Goal: Information Seeking & Learning: Learn about a topic

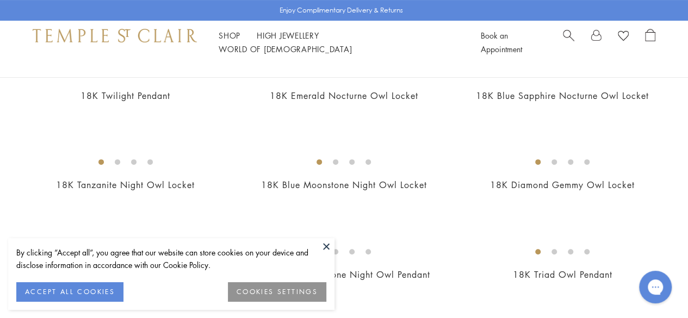
scroll to position [164, 0]
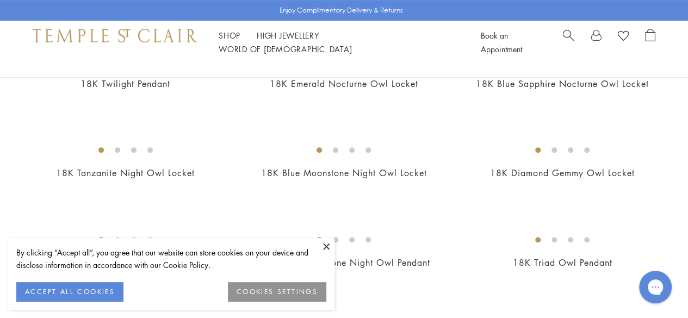
drag, startPoint x: 693, startPoint y: 15, endPoint x: 691, endPoint y: 22, distance: 8.1
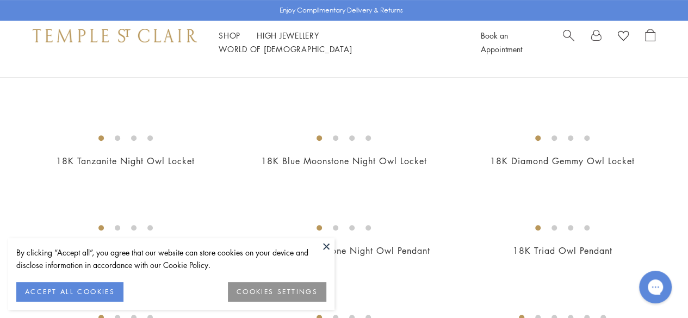
click at [324, 245] on button at bounding box center [326, 246] width 16 height 16
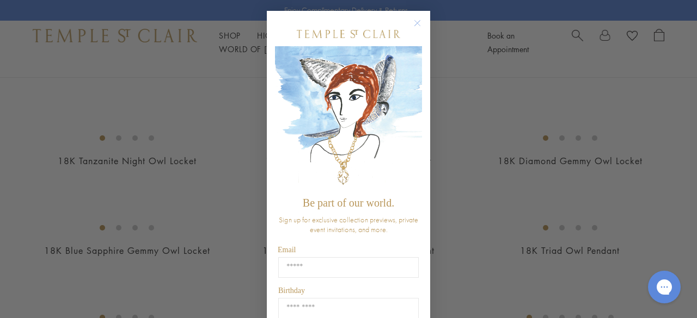
click at [416, 21] on circle "Close dialog" at bounding box center [417, 23] width 13 height 13
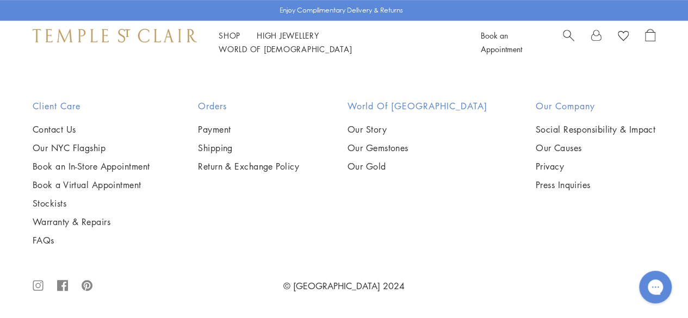
scroll to position [5954, 0]
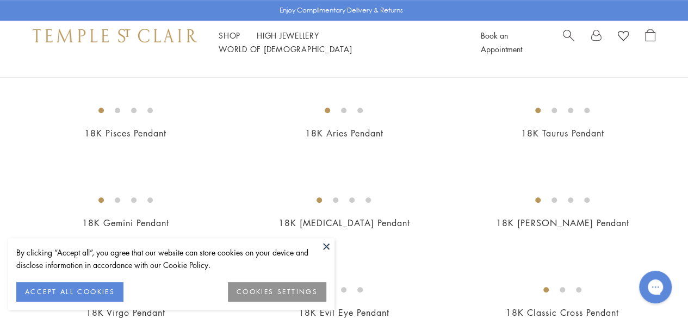
scroll to position [283, 0]
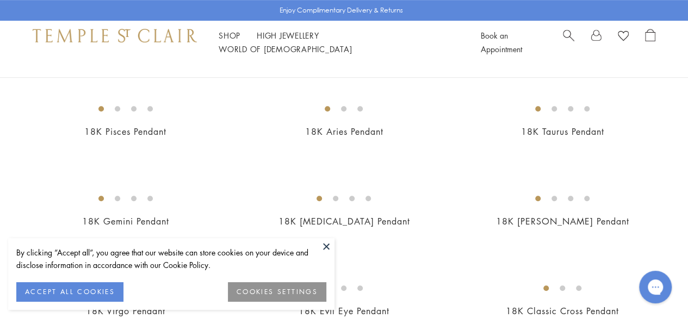
click at [324, 247] on button at bounding box center [326, 246] width 16 height 16
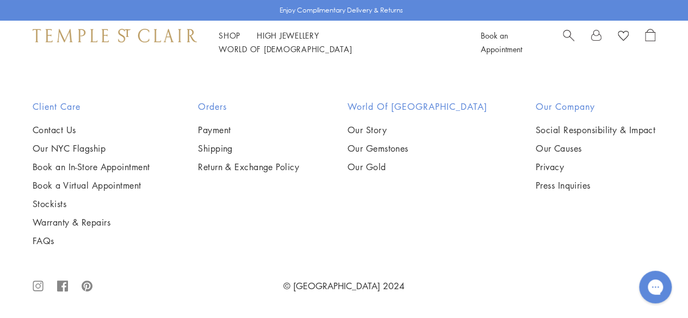
scroll to position [3896, 0]
click at [0, 0] on img at bounding box center [0, 0] width 0 height 0
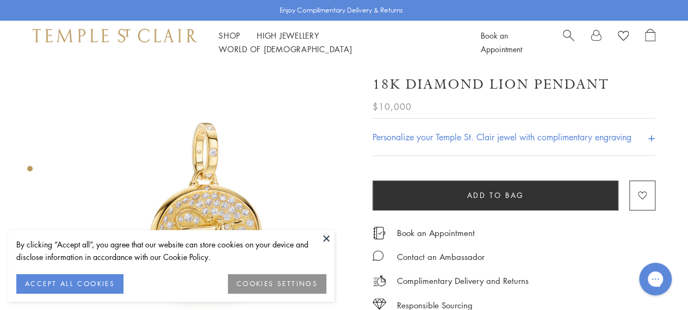
click at [329, 231] on button at bounding box center [326, 238] width 16 height 16
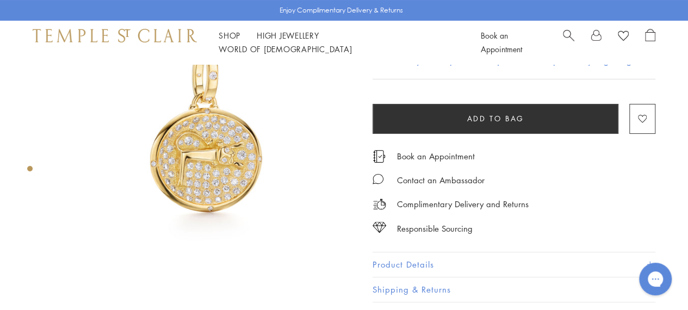
scroll to position [22, 0]
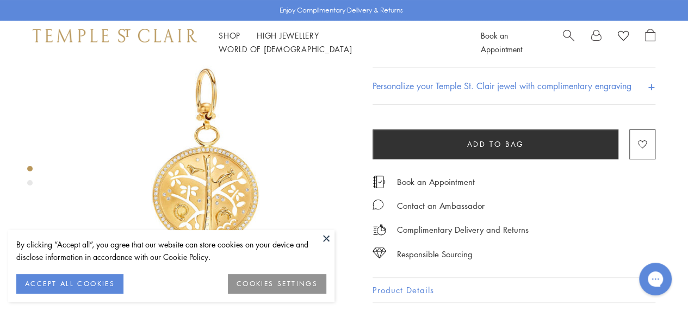
scroll to position [87, 0]
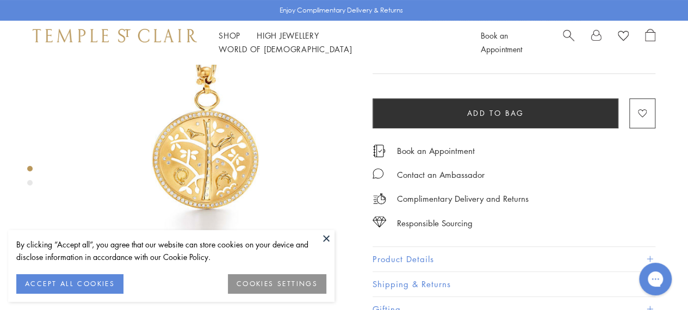
click at [325, 232] on button at bounding box center [326, 238] width 16 height 16
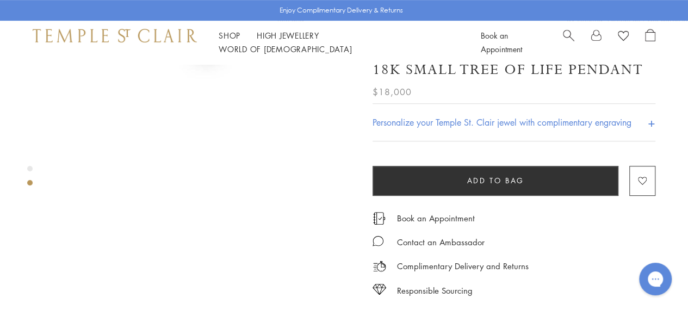
scroll to position [261, 0]
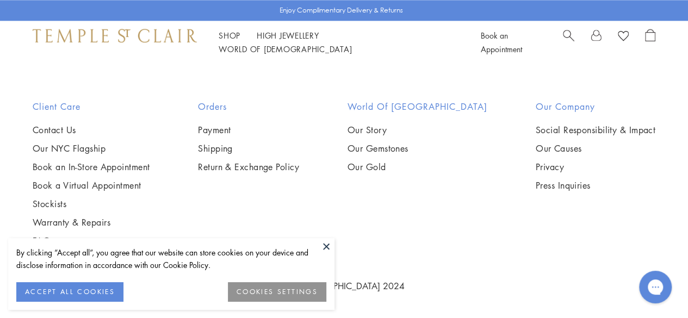
scroll to position [1178, 0]
click at [331, 244] on button at bounding box center [326, 246] width 16 height 16
